Goal: Transaction & Acquisition: Purchase product/service

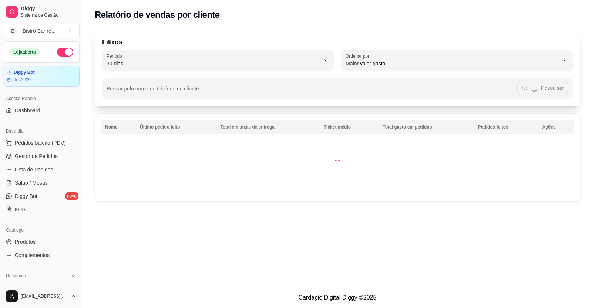
select select "30"
select select "HIGHEST_TOTAL_SPENT_WITH_ORDERS"
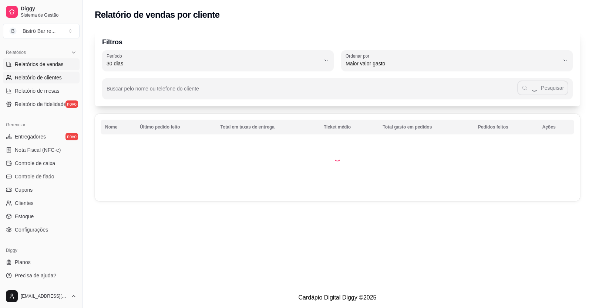
click at [57, 63] on span "Relatórios de vendas" at bounding box center [39, 64] width 49 height 7
select select "ALL"
select select "0"
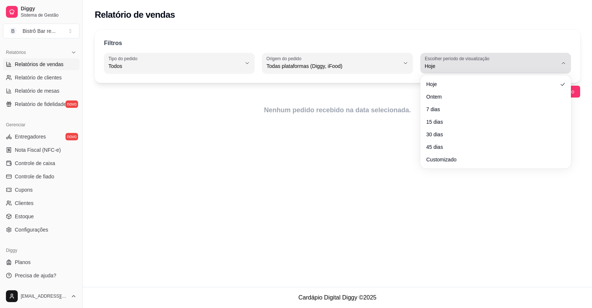
click at [565, 63] on icon "button" at bounding box center [563, 63] width 6 height 6
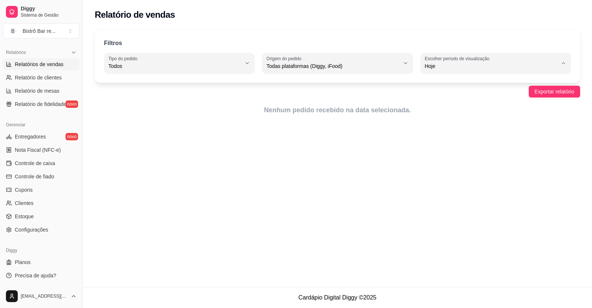
click at [439, 97] on span "Ontem" at bounding box center [492, 95] width 126 height 7
type input "1"
select select "1"
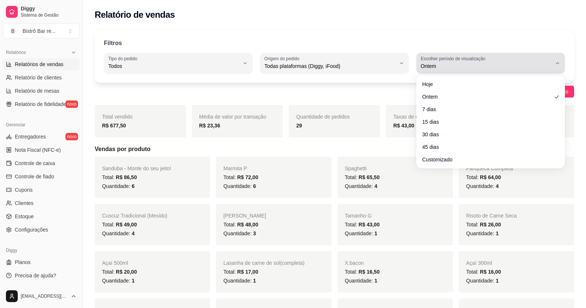
click at [555, 63] on icon "button" at bounding box center [558, 63] width 6 height 6
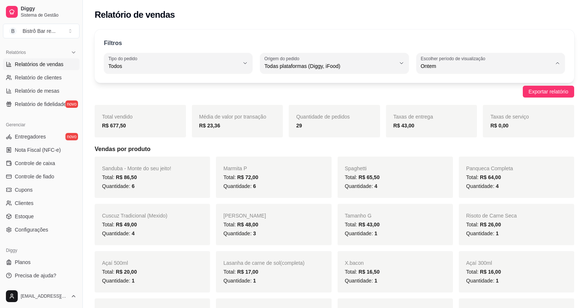
click at [437, 86] on span "Hoje" at bounding box center [487, 83] width 124 height 7
type input "0"
select select "0"
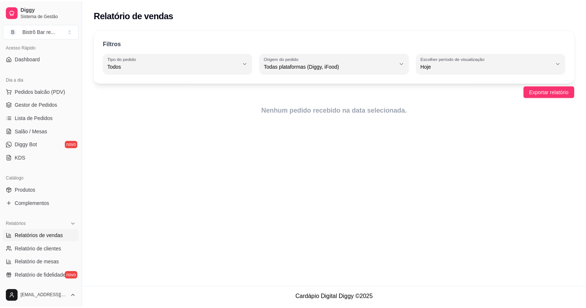
scroll to position [39, 0]
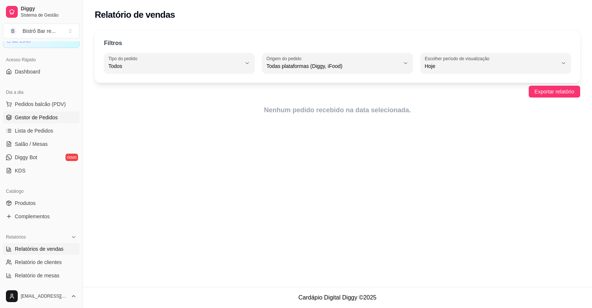
click at [45, 117] on span "Gestor de Pedidos" at bounding box center [36, 117] width 43 height 7
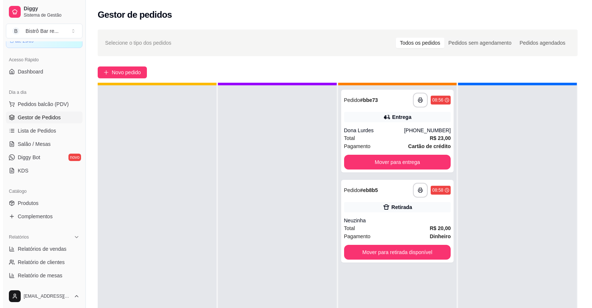
scroll to position [21, 0]
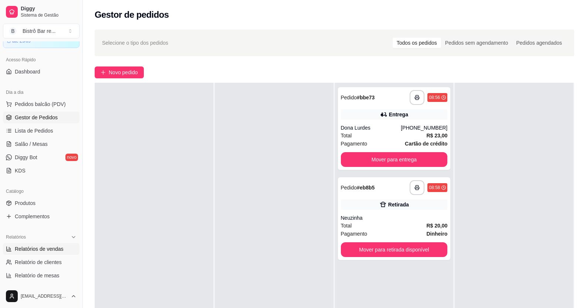
click at [44, 249] on span "Relatórios de vendas" at bounding box center [39, 249] width 49 height 7
select select "ALL"
select select "0"
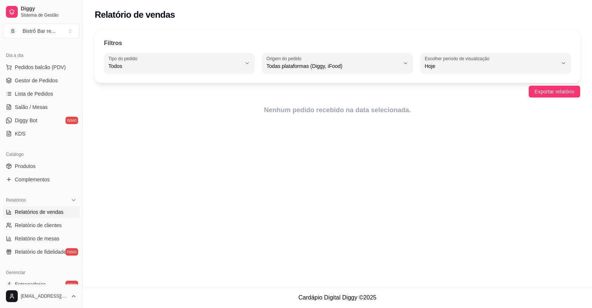
scroll to position [39, 0]
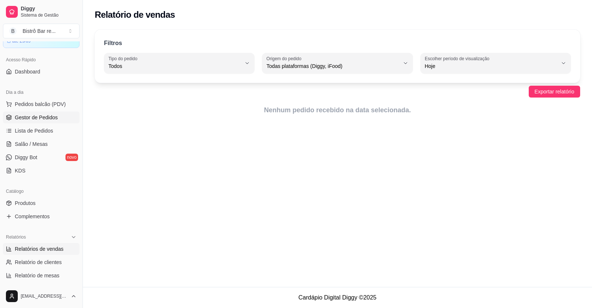
click at [34, 117] on span "Gestor de Pedidos" at bounding box center [36, 117] width 43 height 7
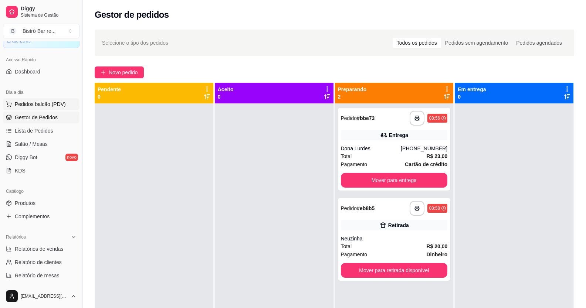
click at [48, 103] on span "Pedidos balcão (PDV)" at bounding box center [40, 104] width 51 height 7
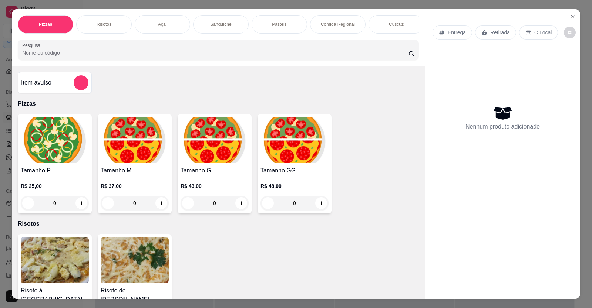
click at [378, 28] on div "Cuscuz" at bounding box center [395, 24] width 55 height 18
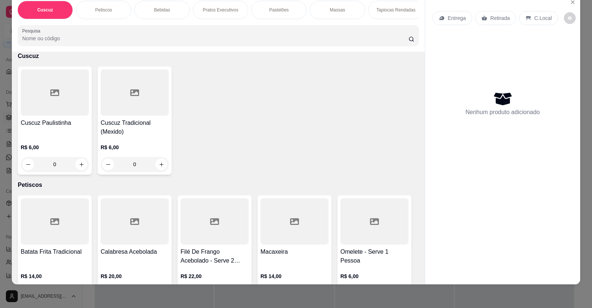
scroll to position [0, 531]
click at [260, 10] on div "Marmita" at bounding box center [273, 10] width 55 height 18
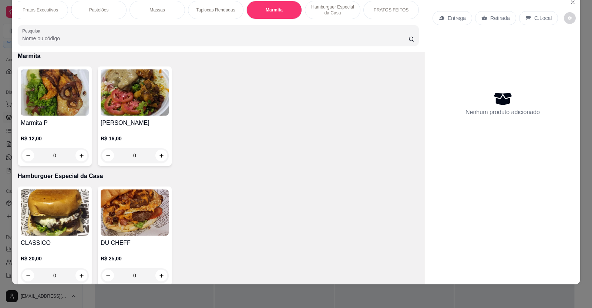
click at [81, 162] on div "0" at bounding box center [55, 155] width 68 height 15
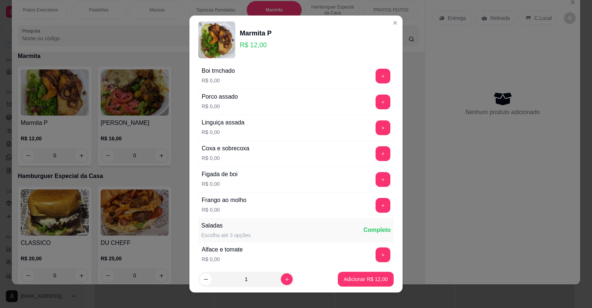
scroll to position [37, 0]
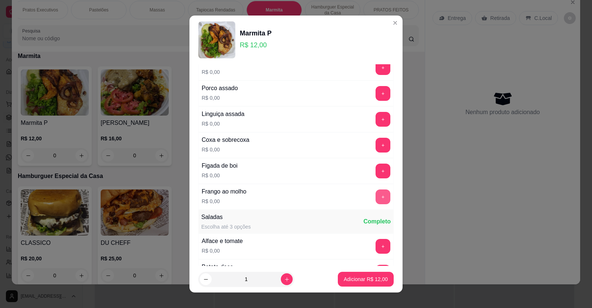
click at [375, 193] on button "+" at bounding box center [382, 197] width 15 height 15
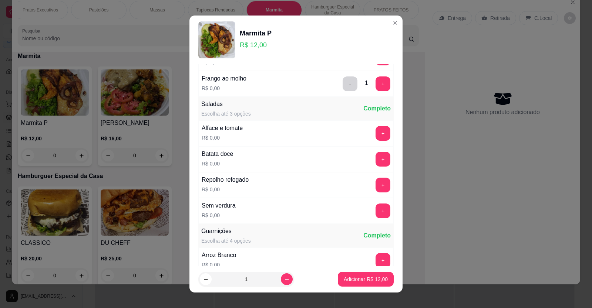
scroll to position [148, 0]
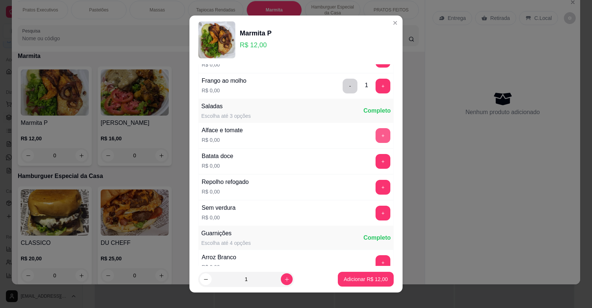
click at [375, 138] on button "+" at bounding box center [382, 135] width 15 height 15
click at [376, 165] on button "+" at bounding box center [383, 161] width 14 height 14
click at [376, 187] on button "+" at bounding box center [383, 187] width 14 height 14
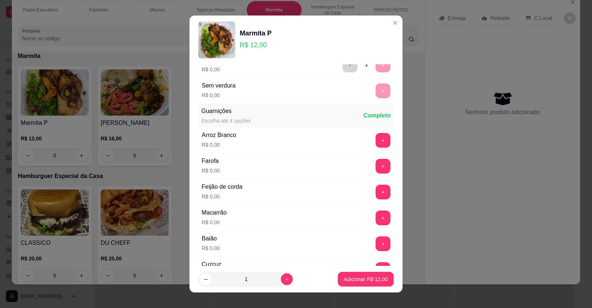
scroll to position [259, 0]
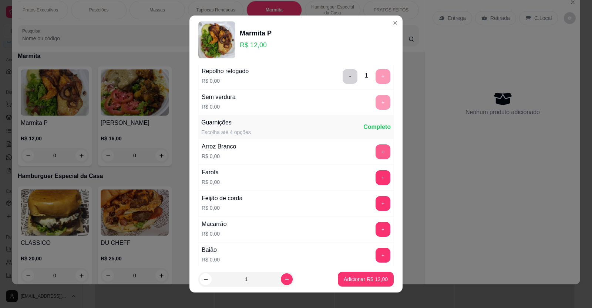
click at [375, 149] on button "+" at bounding box center [382, 152] width 15 height 15
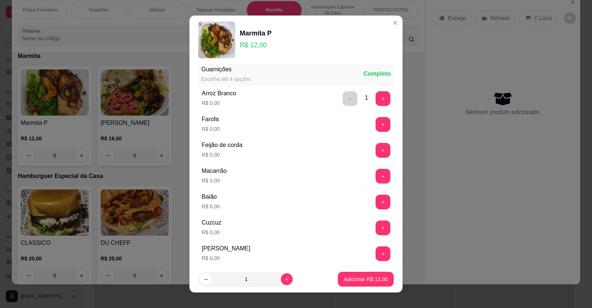
scroll to position [370, 0]
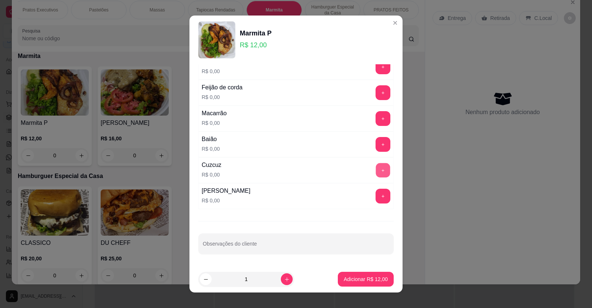
click at [376, 172] on button "+" at bounding box center [383, 170] width 14 height 14
click at [352, 276] on p "Adicionar R$ 12,00" at bounding box center [365, 279] width 43 height 7
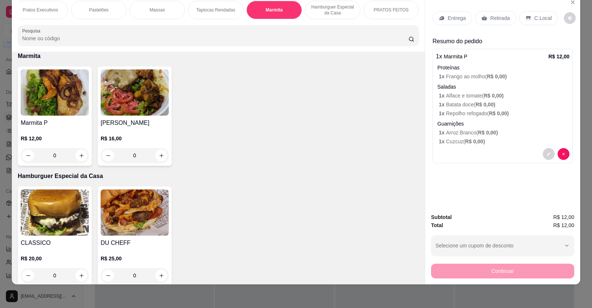
click at [450, 15] on p "Entrega" at bounding box center [456, 17] width 18 height 7
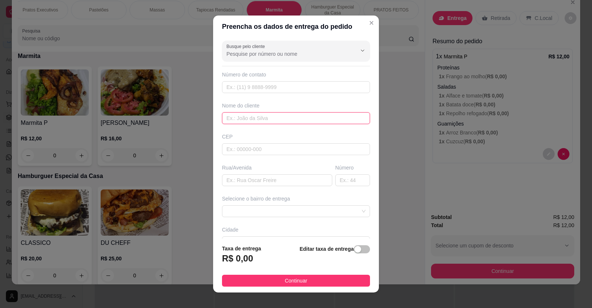
click at [224, 115] on input "text" at bounding box center [296, 118] width 148 height 12
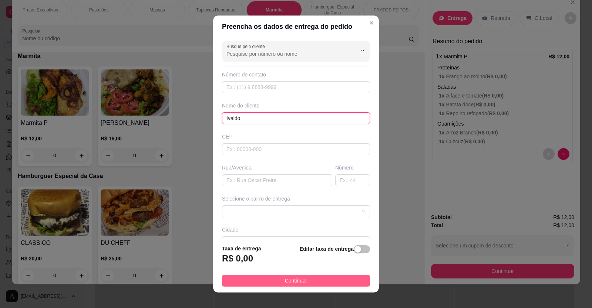
type input "Ivaldo"
click at [321, 282] on button "Continuar" at bounding box center [296, 281] width 148 height 12
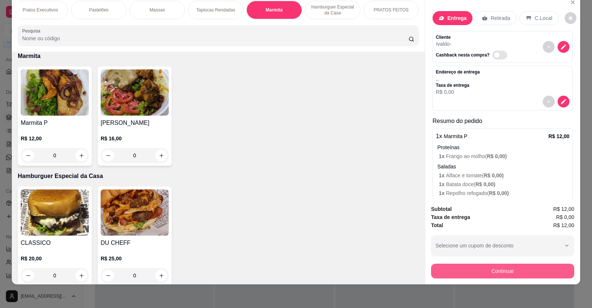
click at [491, 274] on button "Continuar" at bounding box center [502, 271] width 143 height 15
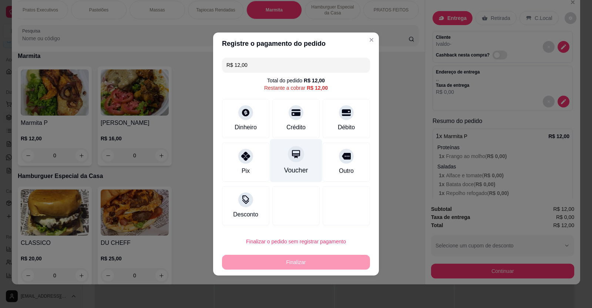
click at [291, 153] on icon at bounding box center [296, 154] width 10 height 10
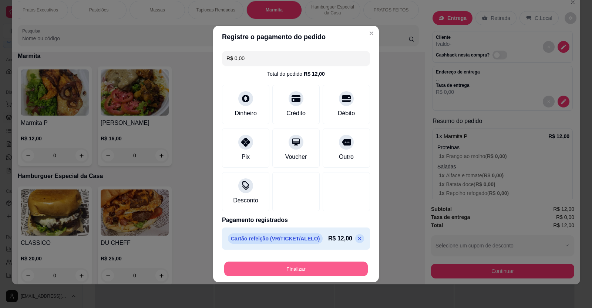
click at [328, 267] on button "Finalizar" at bounding box center [295, 269] width 143 height 14
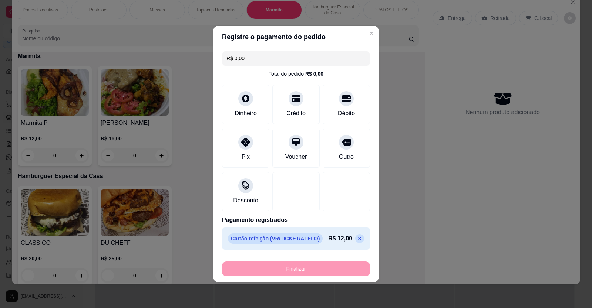
type input "-R$ 12,00"
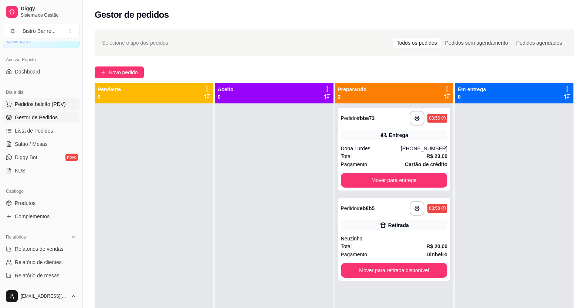
click at [45, 104] on span "Pedidos balcão (PDV)" at bounding box center [40, 104] width 51 height 7
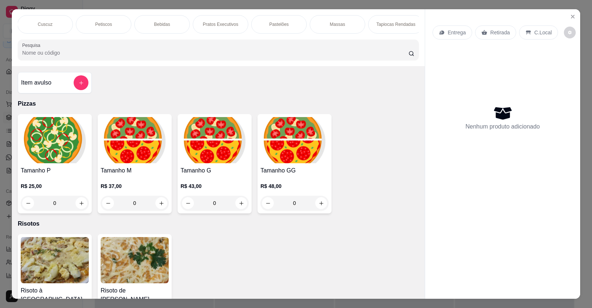
scroll to position [0, 531]
click at [289, 23] on div "Marmita" at bounding box center [273, 24] width 55 height 18
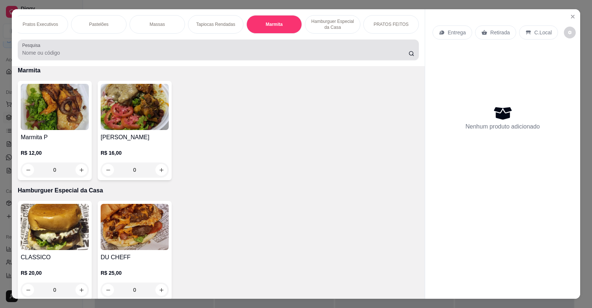
scroll to position [14, 0]
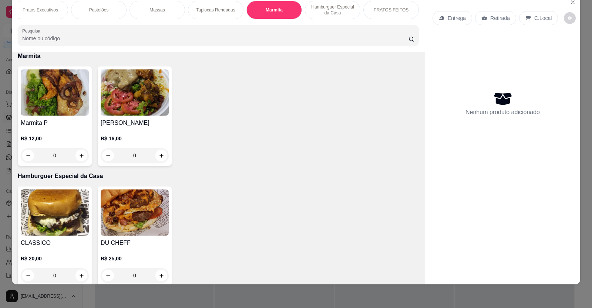
click at [75, 162] on div "0" at bounding box center [55, 155] width 68 height 15
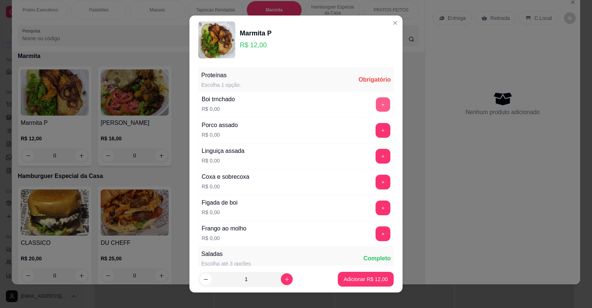
click at [376, 103] on button "+" at bounding box center [383, 104] width 14 height 14
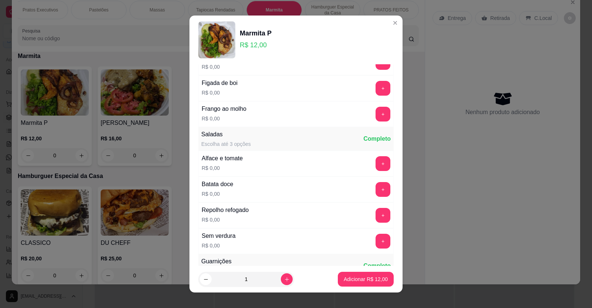
scroll to position [148, 0]
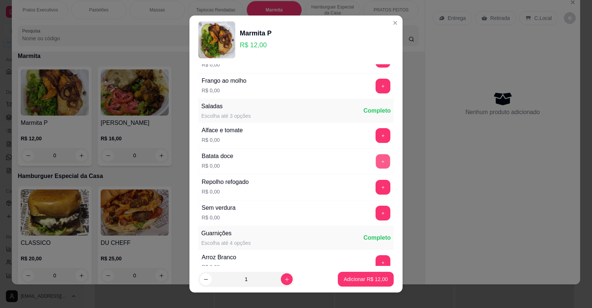
click at [376, 158] on button "+" at bounding box center [383, 161] width 14 height 14
click at [376, 182] on button "+" at bounding box center [383, 187] width 14 height 14
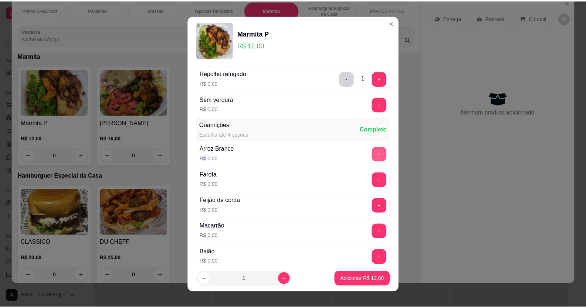
scroll to position [259, 0]
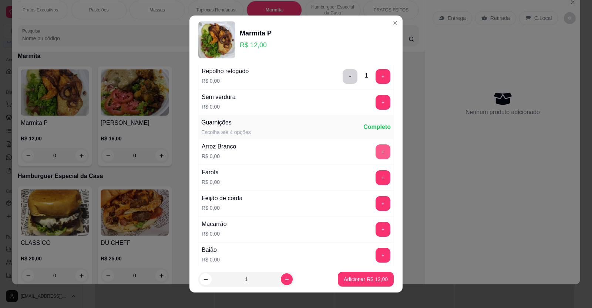
click at [375, 151] on button "+" at bounding box center [382, 152] width 15 height 15
click at [375, 178] on button "+" at bounding box center [382, 177] width 15 height 15
click at [375, 234] on button "+" at bounding box center [382, 229] width 15 height 15
click at [376, 255] on button "+" at bounding box center [383, 255] width 14 height 14
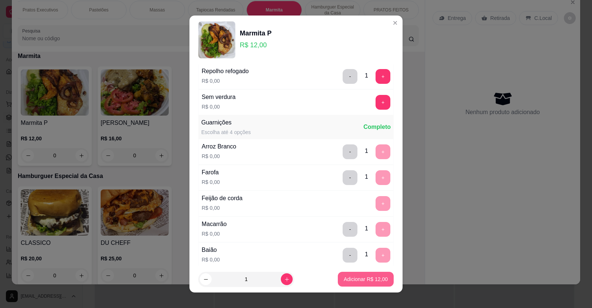
click at [358, 277] on p "Adicionar R$ 12,00" at bounding box center [365, 279] width 44 height 7
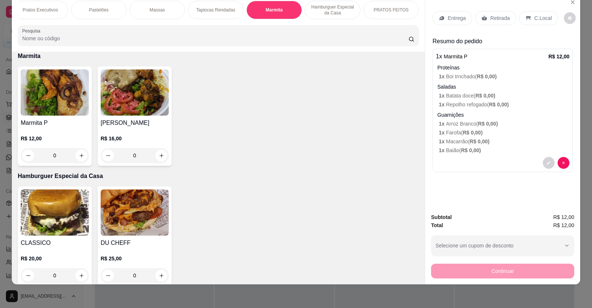
click at [481, 20] on icon at bounding box center [484, 18] width 6 height 5
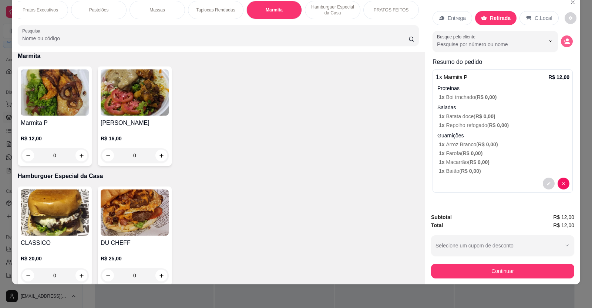
click at [564, 44] on icon "decrease-product-quantity" at bounding box center [567, 43] width 6 height 3
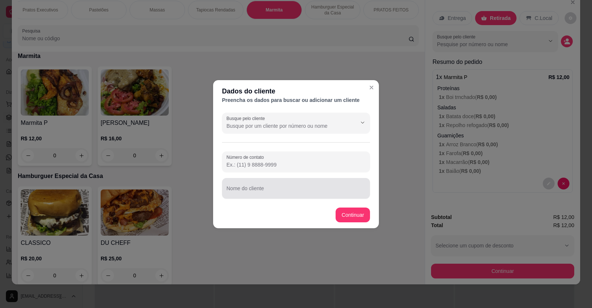
click at [224, 186] on div "Nome do cliente" at bounding box center [296, 188] width 148 height 21
type input "[PERSON_NAME]"
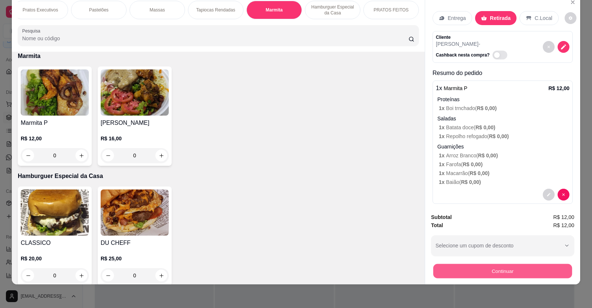
click at [463, 272] on button "Continuar" at bounding box center [502, 271] width 139 height 14
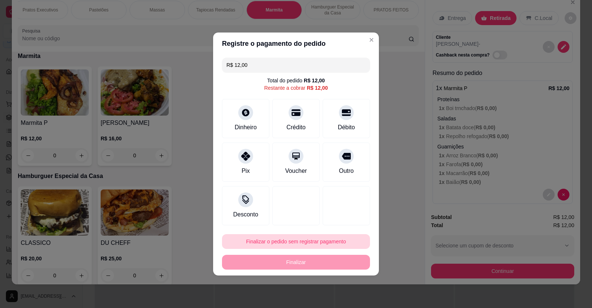
click at [298, 242] on button "Finalizar o pedido sem registrar pagamento" at bounding box center [296, 241] width 148 height 15
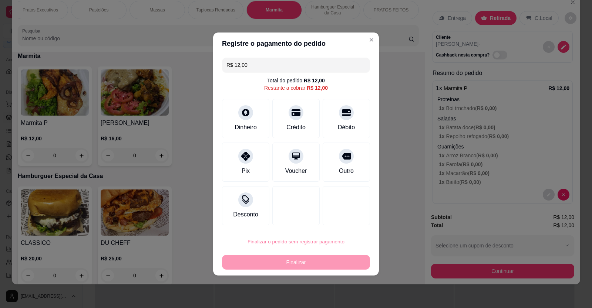
click at [343, 223] on button "Confirmar" at bounding box center [340, 220] width 27 height 11
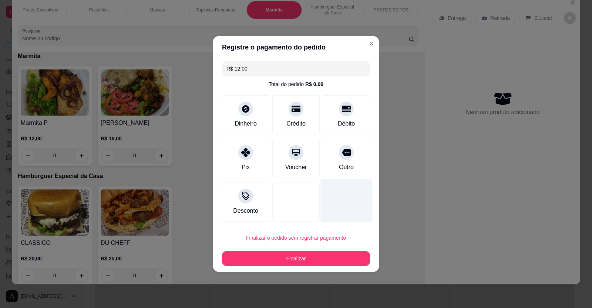
type input "R$ 0,00"
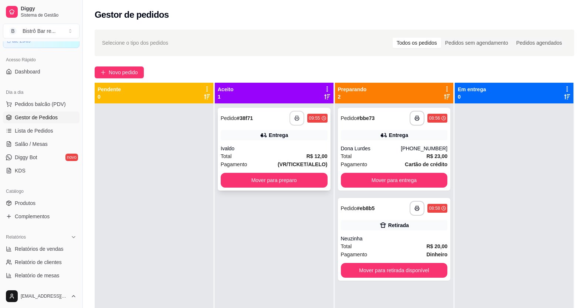
click at [292, 121] on button "button" at bounding box center [297, 118] width 15 height 15
click at [289, 180] on button "Mover para preparo" at bounding box center [274, 180] width 107 height 15
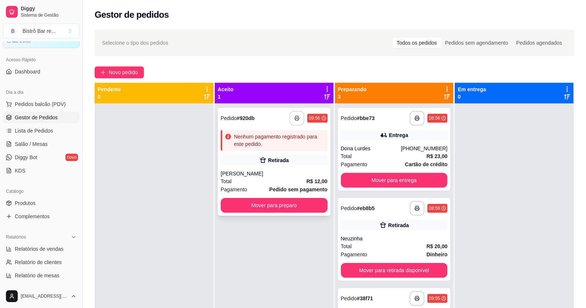
click at [292, 116] on button "button" at bounding box center [297, 118] width 15 height 15
click at [295, 203] on button "Mover para preparo" at bounding box center [274, 205] width 107 height 15
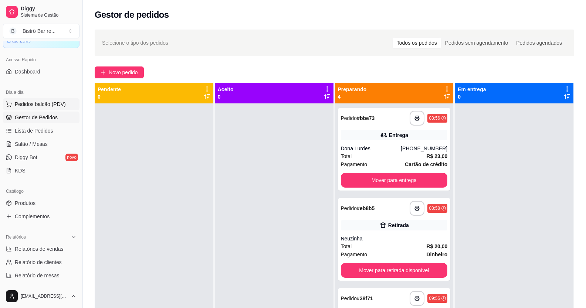
click at [42, 106] on span "Pedidos balcão (PDV)" at bounding box center [40, 104] width 51 height 7
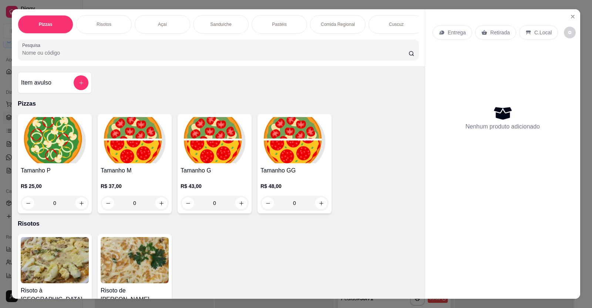
scroll to position [0, 351]
click at [154, 21] on p "Bebidas" at bounding box center [162, 24] width 16 height 6
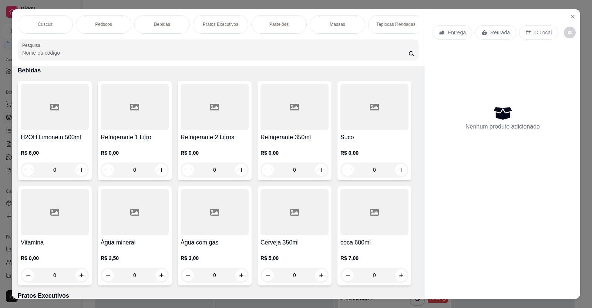
scroll to position [14, 0]
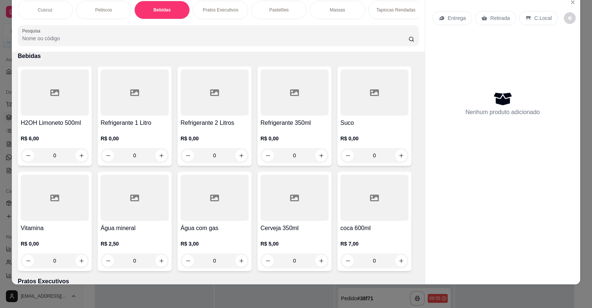
click at [397, 162] on div "0" at bounding box center [374, 155] width 68 height 15
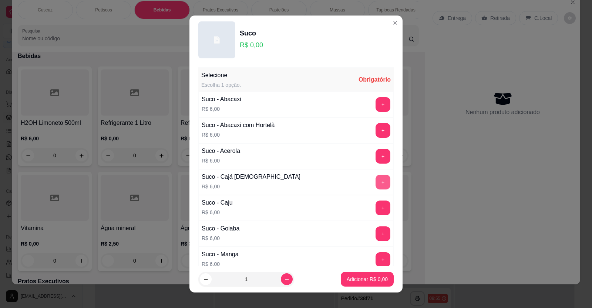
click at [375, 184] on button "+" at bounding box center [382, 182] width 15 height 15
click at [358, 278] on p "Adicionar R$ 6,00" at bounding box center [367, 279] width 40 height 7
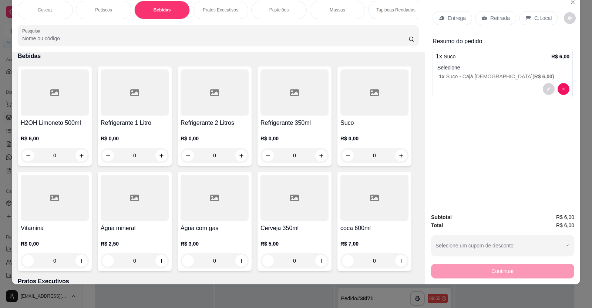
click at [320, 160] on div "0" at bounding box center [294, 155] width 68 height 15
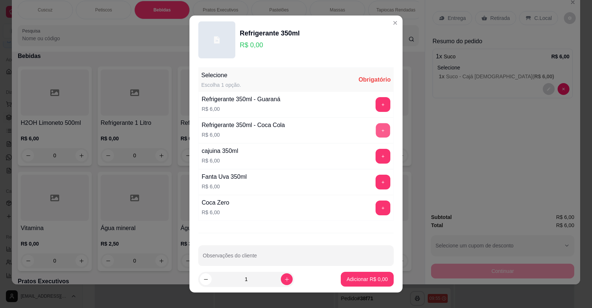
click at [376, 127] on button "+" at bounding box center [383, 130] width 14 height 14
click at [350, 281] on p "Adicionar R$ 6,00" at bounding box center [366, 279] width 41 height 7
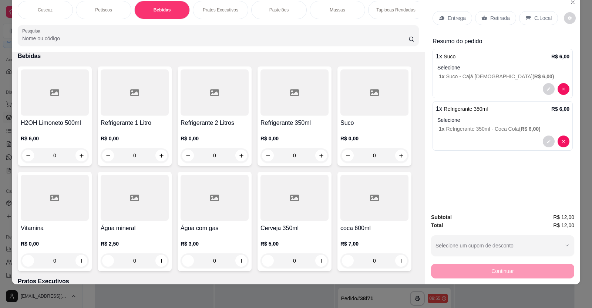
scroll to position [0, 531]
click at [257, 10] on div "Marmita" at bounding box center [273, 10] width 55 height 18
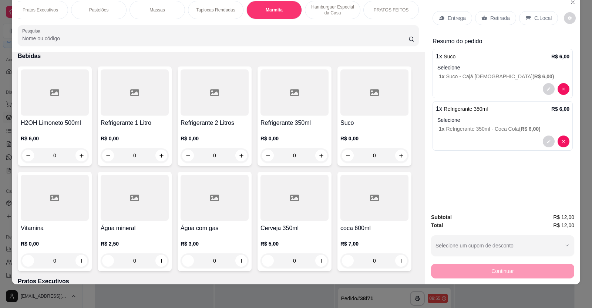
scroll to position [2193, 0]
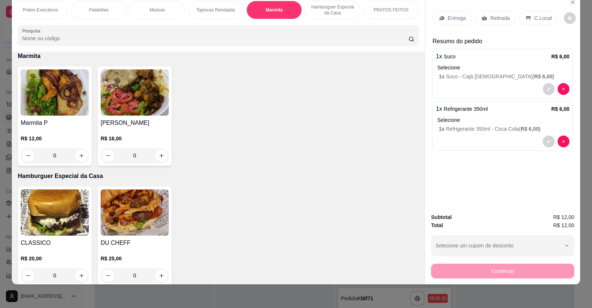
click at [78, 160] on div "0" at bounding box center [55, 155] width 68 height 15
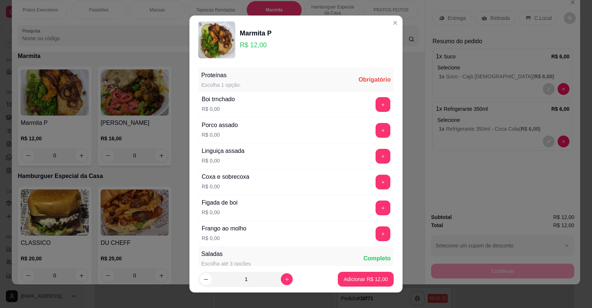
click at [369, 95] on div "Boi trnchado R$ 0,00 +" at bounding box center [295, 105] width 195 height 26
click at [375, 102] on button "+" at bounding box center [382, 104] width 15 height 15
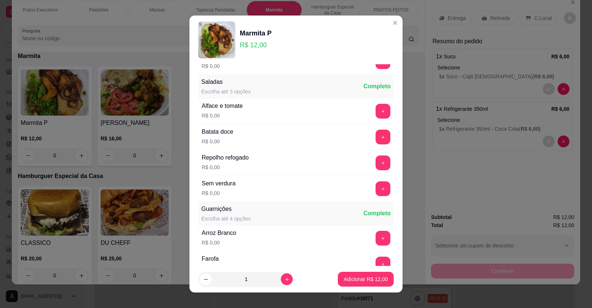
scroll to position [185, 0]
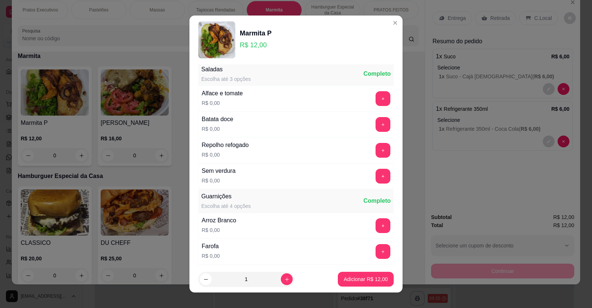
click at [372, 99] on div "+" at bounding box center [382, 98] width 21 height 15
click at [376, 104] on button "+" at bounding box center [383, 98] width 14 height 14
click at [376, 122] on button "+" at bounding box center [383, 124] width 14 height 14
click at [375, 149] on button "+" at bounding box center [382, 150] width 15 height 15
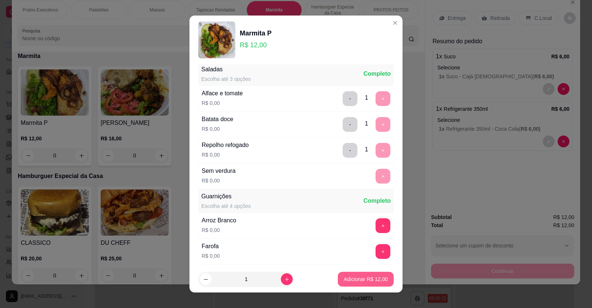
click at [358, 284] on button "Adicionar R$ 12,00" at bounding box center [366, 279] width 56 height 15
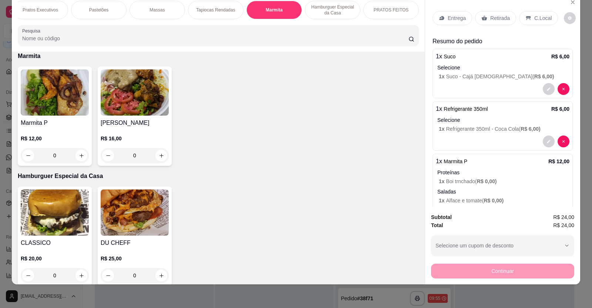
click at [156, 163] on div "0" at bounding box center [135, 155] width 68 height 15
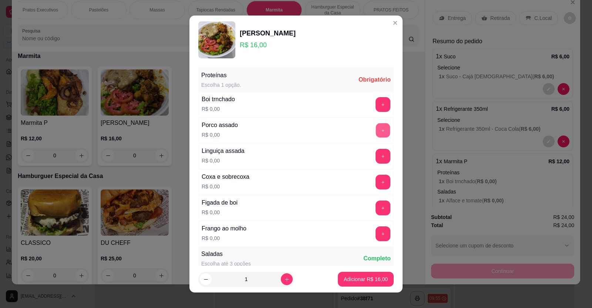
click at [376, 135] on button "+" at bounding box center [383, 130] width 14 height 14
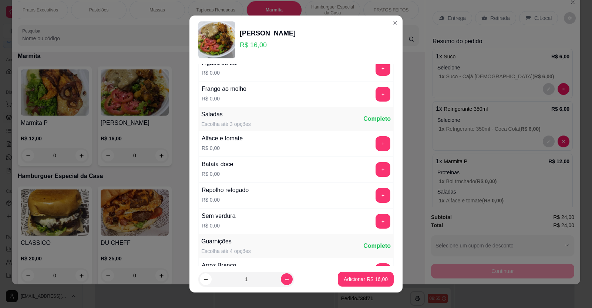
scroll to position [148, 0]
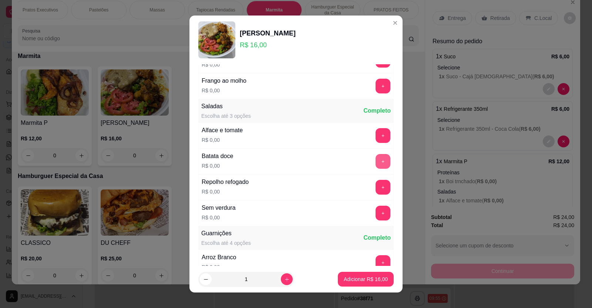
click at [375, 159] on button "+" at bounding box center [382, 161] width 15 height 15
click at [376, 186] on button "+" at bounding box center [383, 187] width 14 height 14
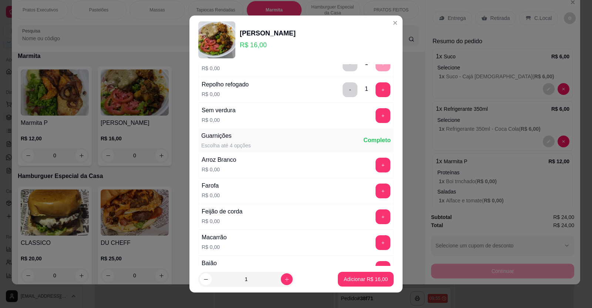
scroll to position [296, 0]
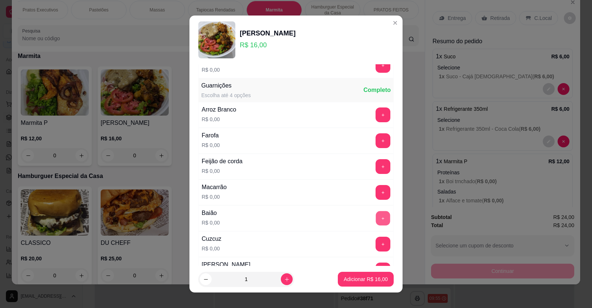
click at [376, 219] on button "+" at bounding box center [383, 218] width 14 height 14
click at [356, 277] on p "Adicionar R$ 16,00" at bounding box center [365, 279] width 43 height 7
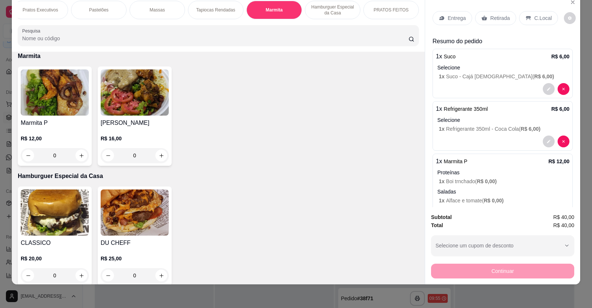
click at [457, 18] on p "Entrega" at bounding box center [456, 17] width 18 height 7
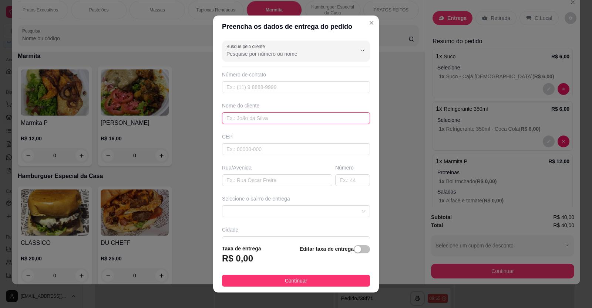
click at [232, 121] on input "text" at bounding box center [296, 118] width 148 height 12
click at [229, 119] on input "TArcira" at bounding box center [296, 118] width 148 height 12
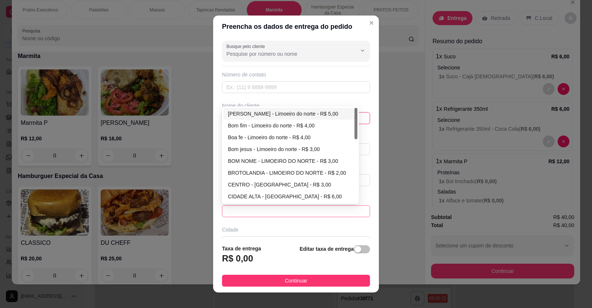
click at [353, 211] on div at bounding box center [296, 212] width 148 height 12
type input "Tarcira"
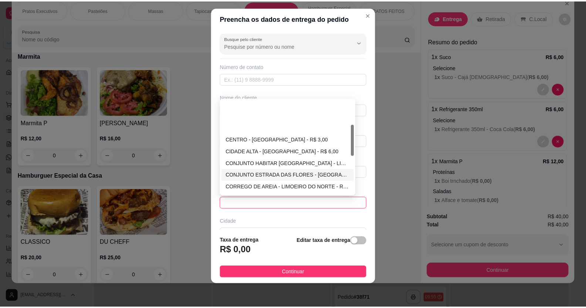
scroll to position [148, 0]
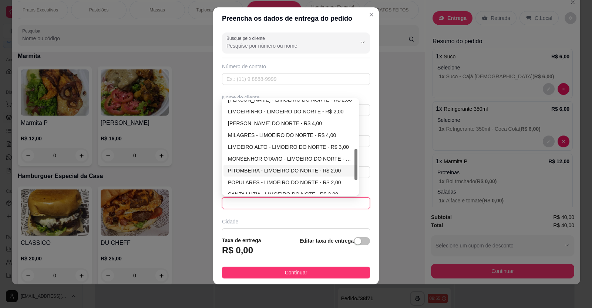
click at [242, 170] on div "PITOMBEIRA - LIMOEIRO DO NORTE - R$ 2,00" at bounding box center [290, 171] width 125 height 8
type input "LIMOEIRO DO NORTE"
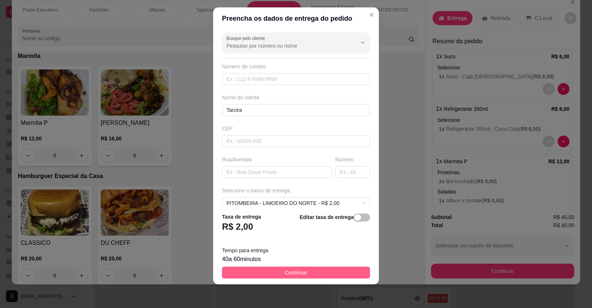
click at [306, 271] on button "Continuar" at bounding box center [296, 273] width 148 height 12
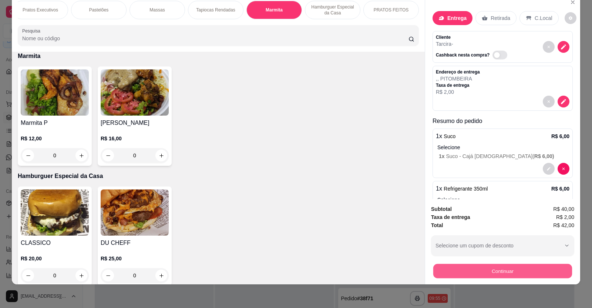
click at [509, 269] on button "Continuar" at bounding box center [502, 271] width 139 height 14
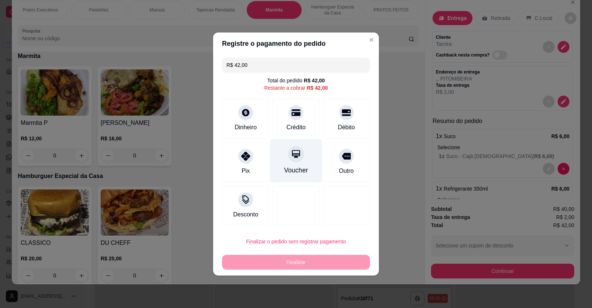
click at [302, 165] on div "Voucher" at bounding box center [296, 160] width 52 height 43
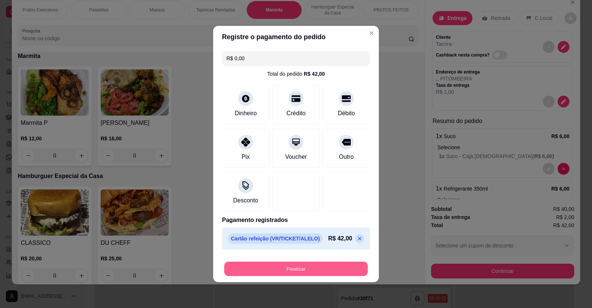
click at [302, 265] on button "Finalizar" at bounding box center [295, 269] width 143 height 14
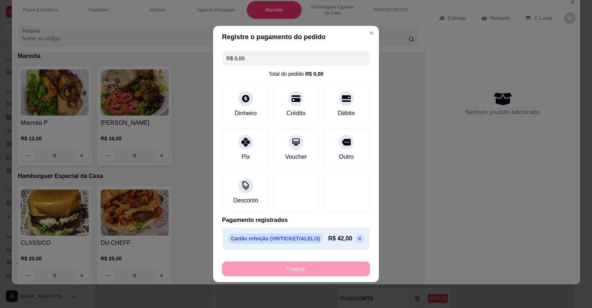
type input "-R$ 42,00"
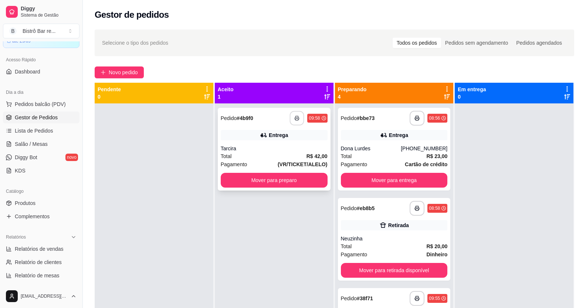
click at [299, 117] on button "button" at bounding box center [297, 118] width 14 height 14
click at [306, 178] on button "Mover para preparo" at bounding box center [274, 180] width 107 height 15
